Goal: Task Accomplishment & Management: Manage account settings

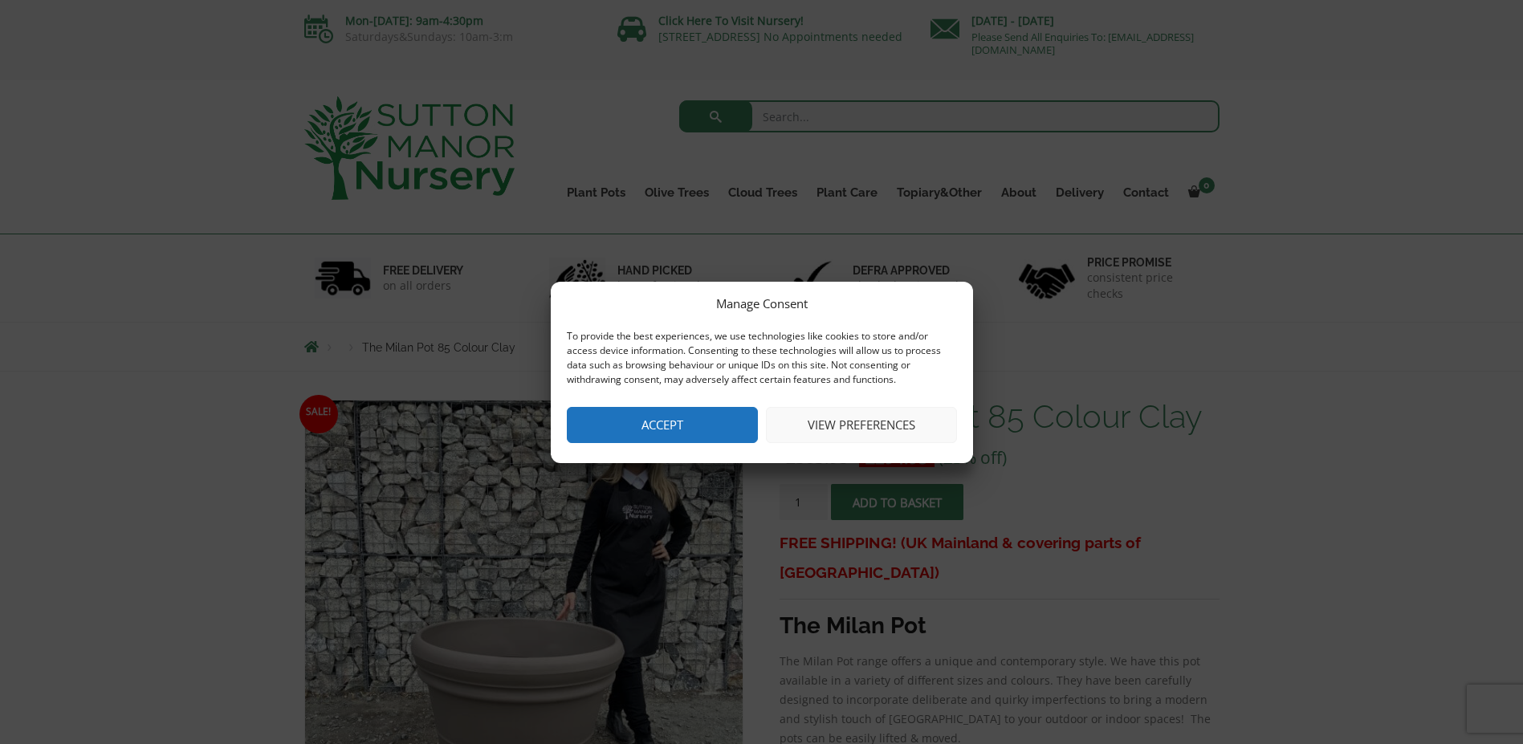
click at [865, 421] on button "View preferences" at bounding box center [861, 425] width 191 height 36
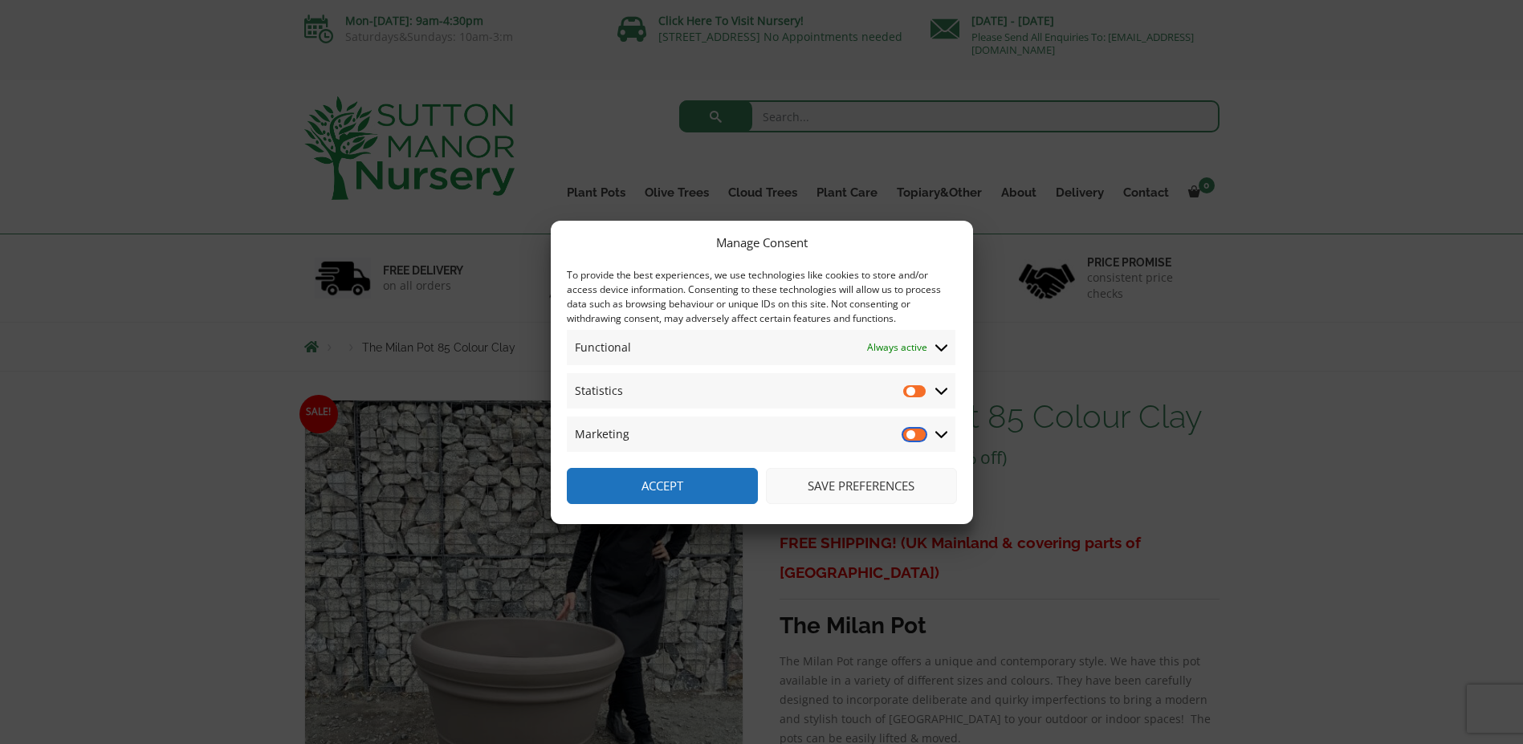
click at [914, 429] on input "Marketing" at bounding box center [915, 434] width 24 height 16
checkbox input "true"
click at [921, 389] on input "Statistics" at bounding box center [915, 391] width 24 height 16
checkbox input "true"
click at [917, 437] on input "Marketing" at bounding box center [915, 434] width 24 height 16
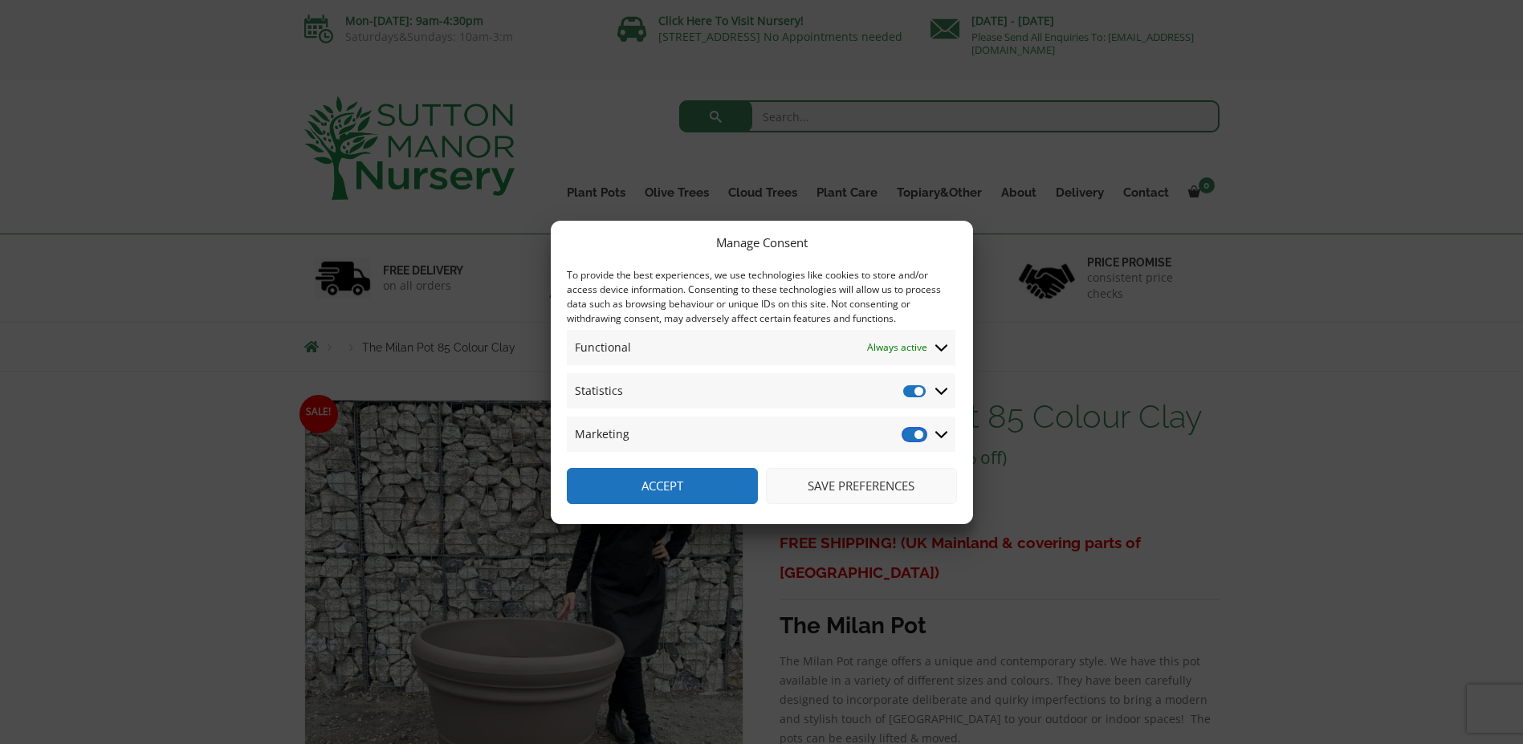
checkbox input "false"
click at [917, 396] on input "Statistics" at bounding box center [915, 391] width 24 height 16
checkbox input "false"
click at [898, 488] on button "Save preferences" at bounding box center [861, 486] width 191 height 36
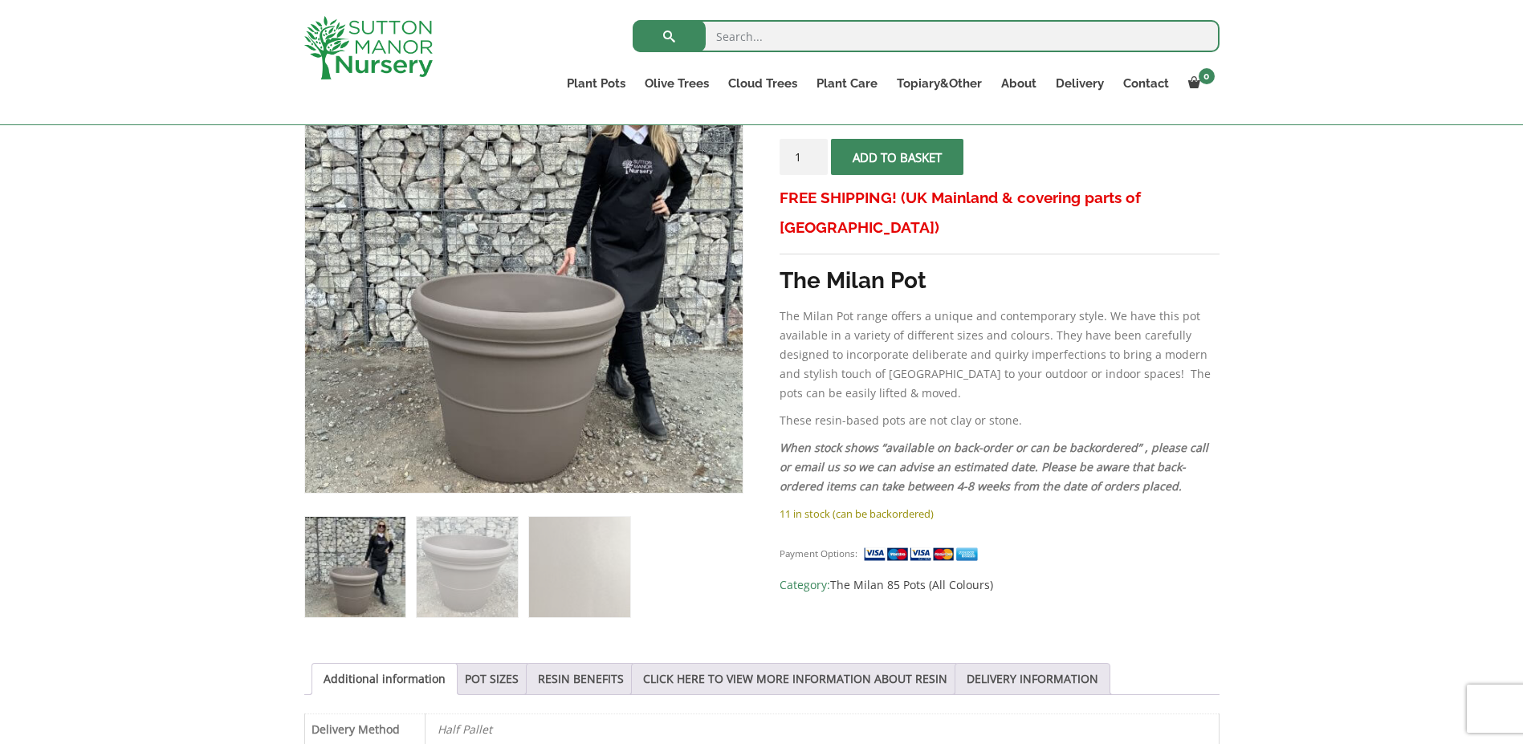
scroll to position [321, 0]
